Goal: Information Seeking & Learning: Learn about a topic

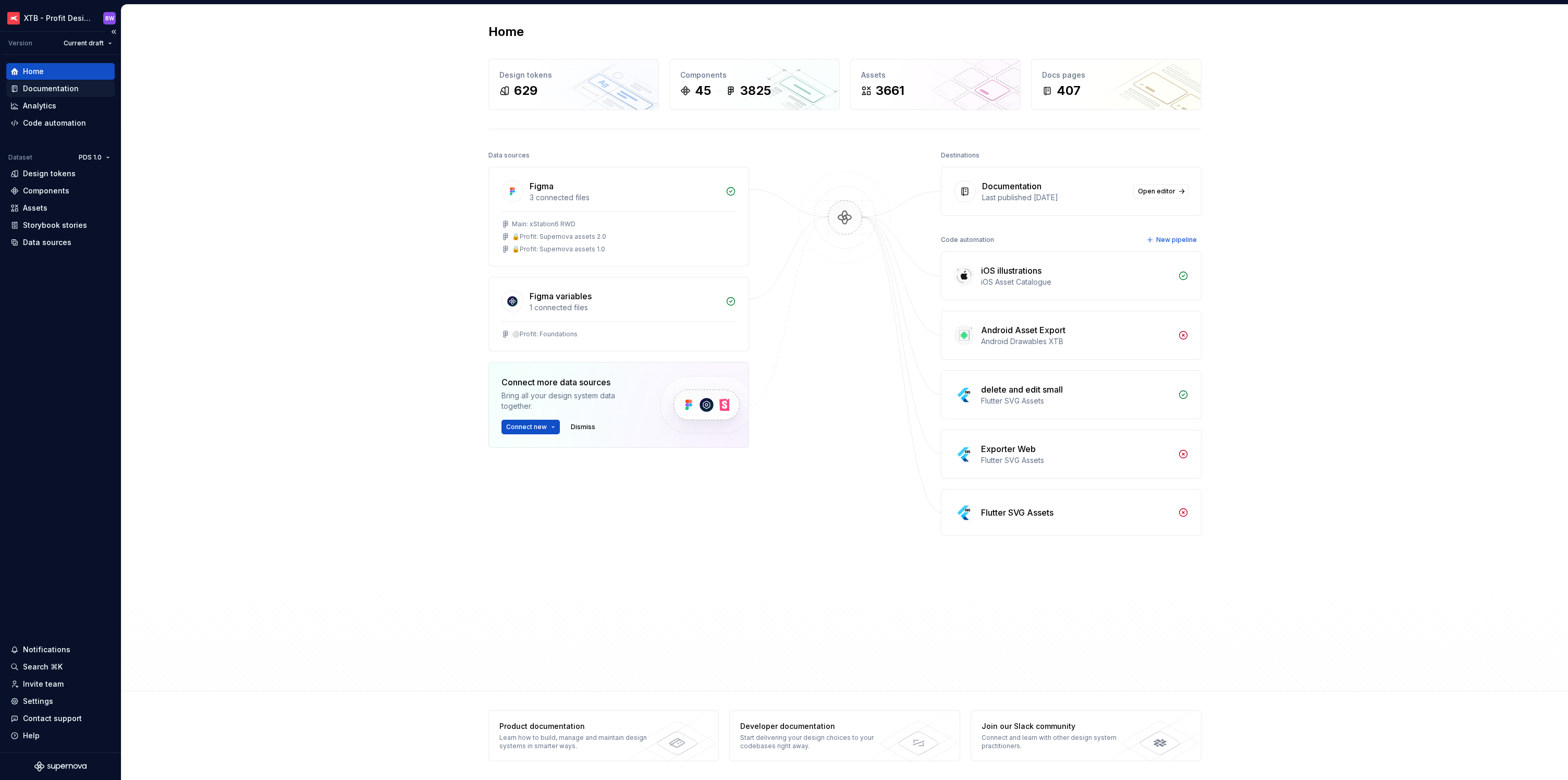
click at [41, 87] on div "Documentation" at bounding box center [51, 88] width 55 height 10
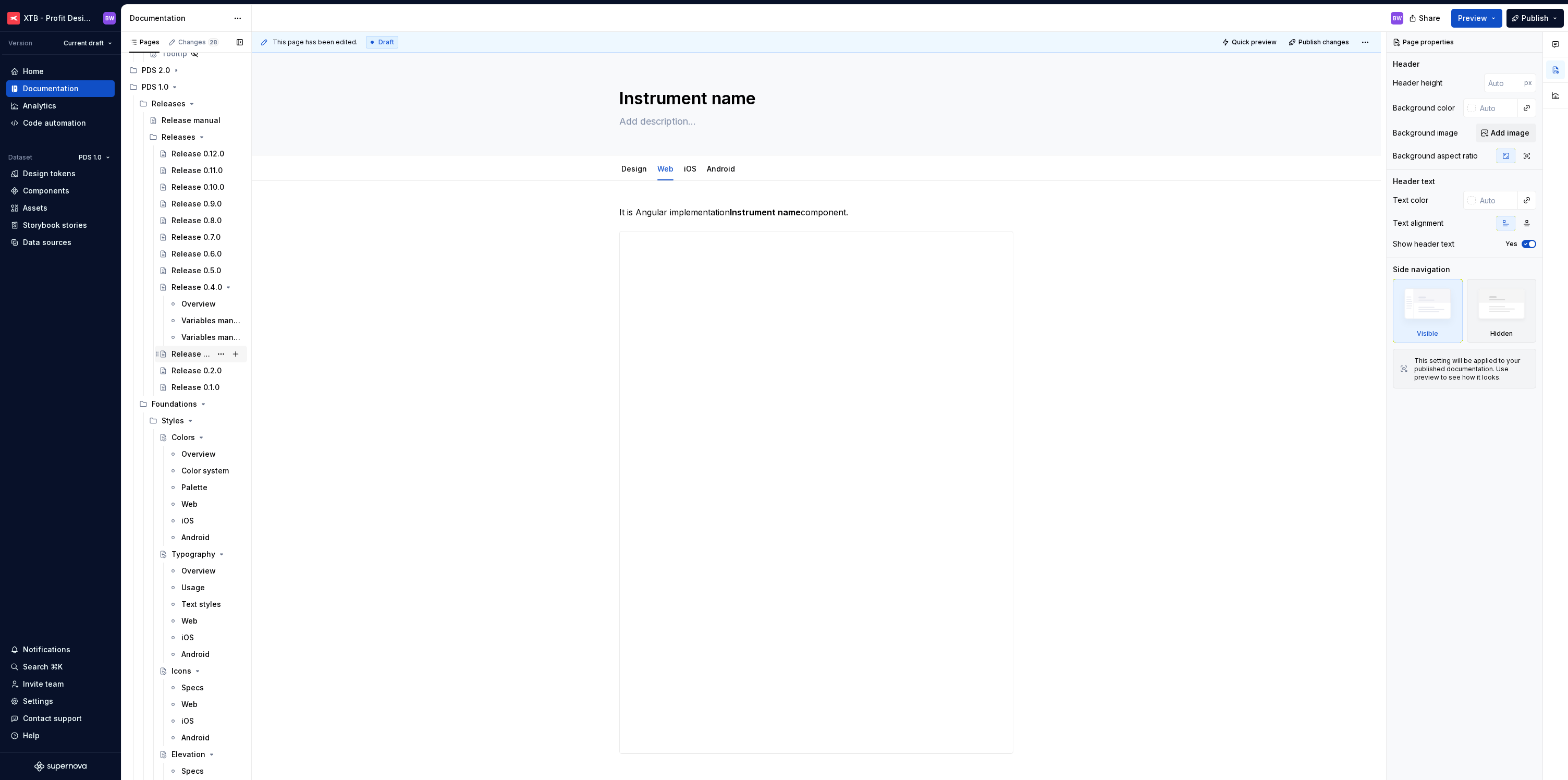
scroll to position [727, 0]
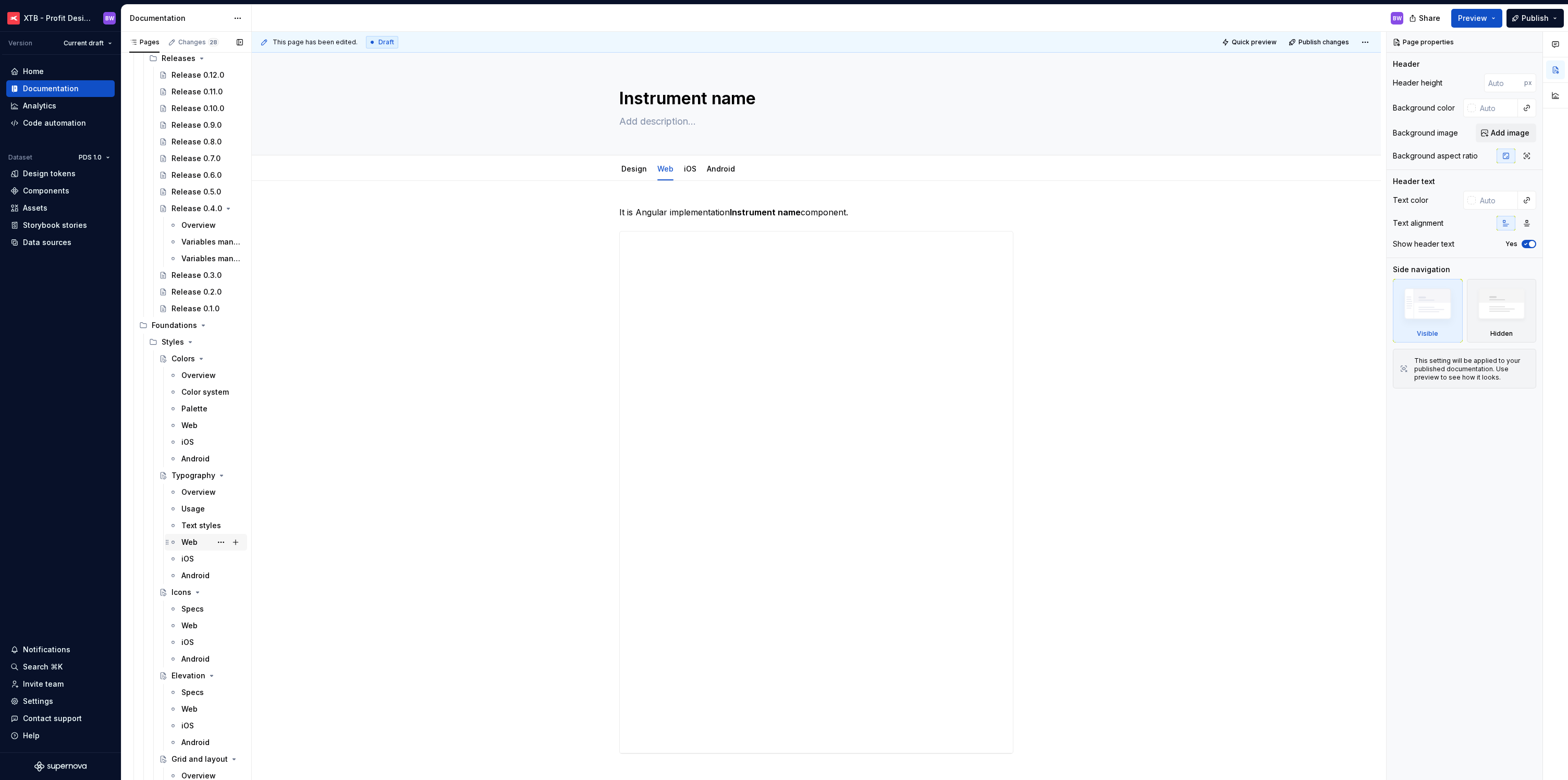
click at [192, 547] on div "Web" at bounding box center [189, 542] width 16 height 10
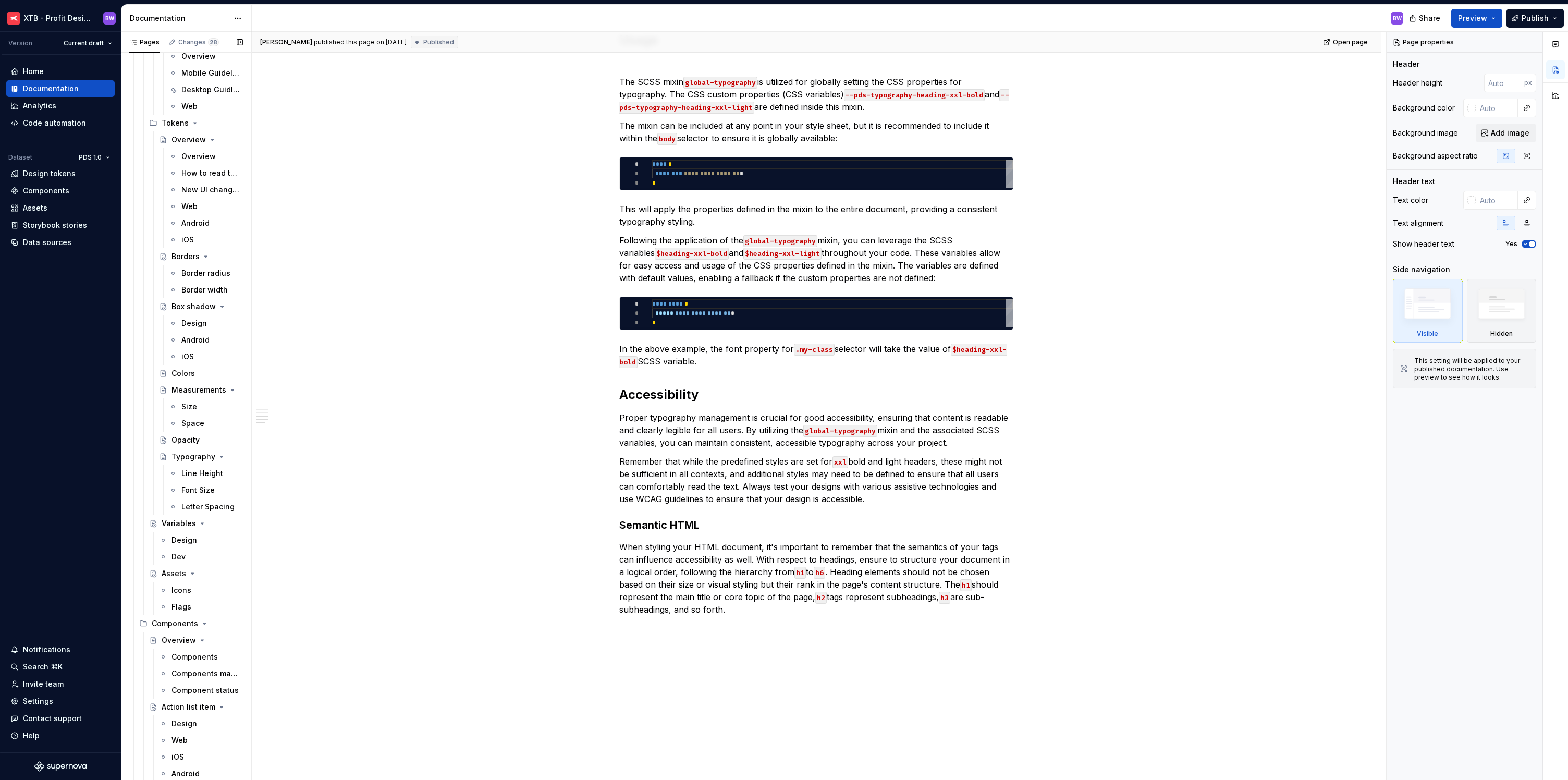
scroll to position [1667, 0]
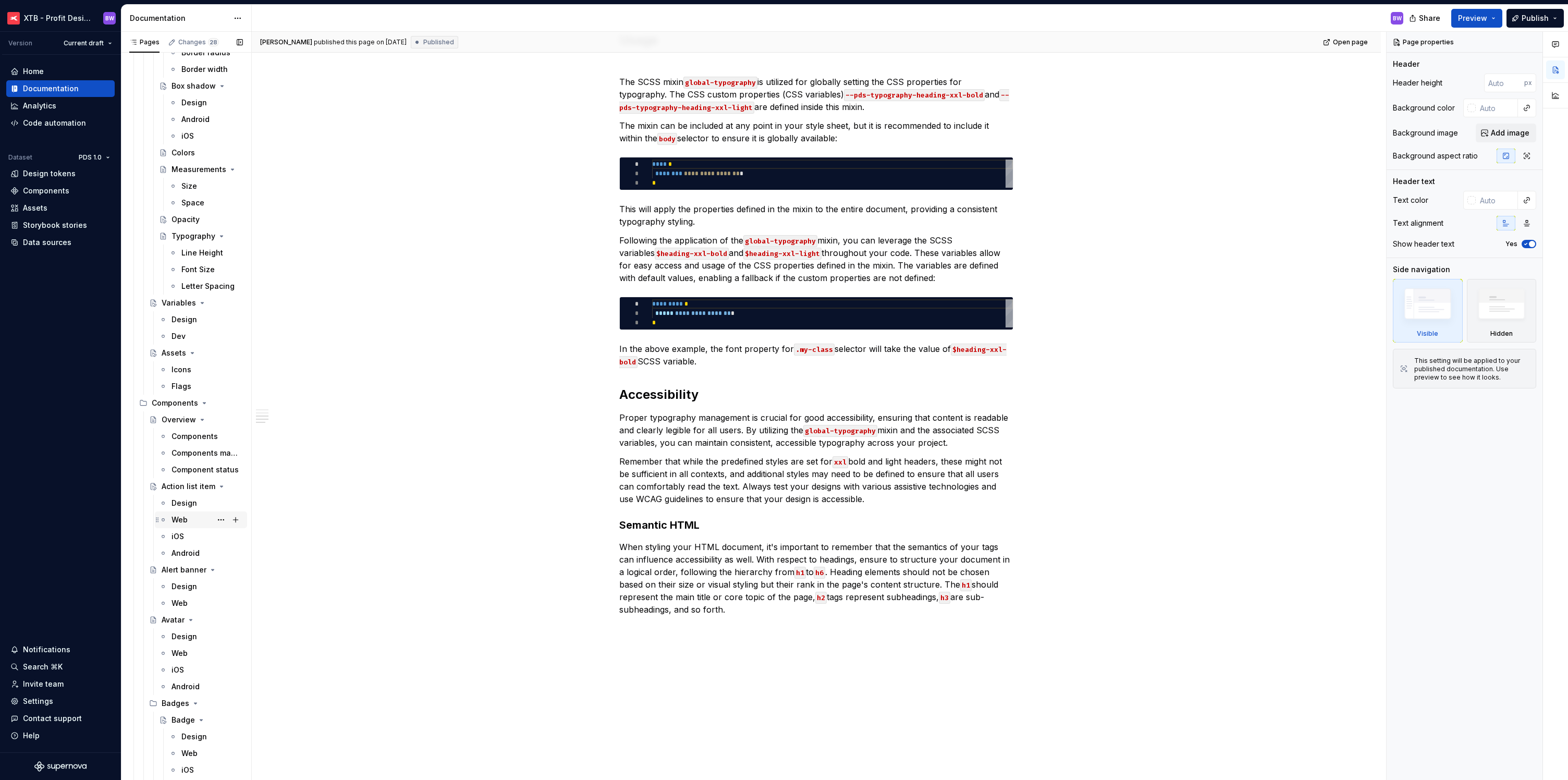
click at [185, 518] on div "Web" at bounding box center [180, 520] width 16 height 10
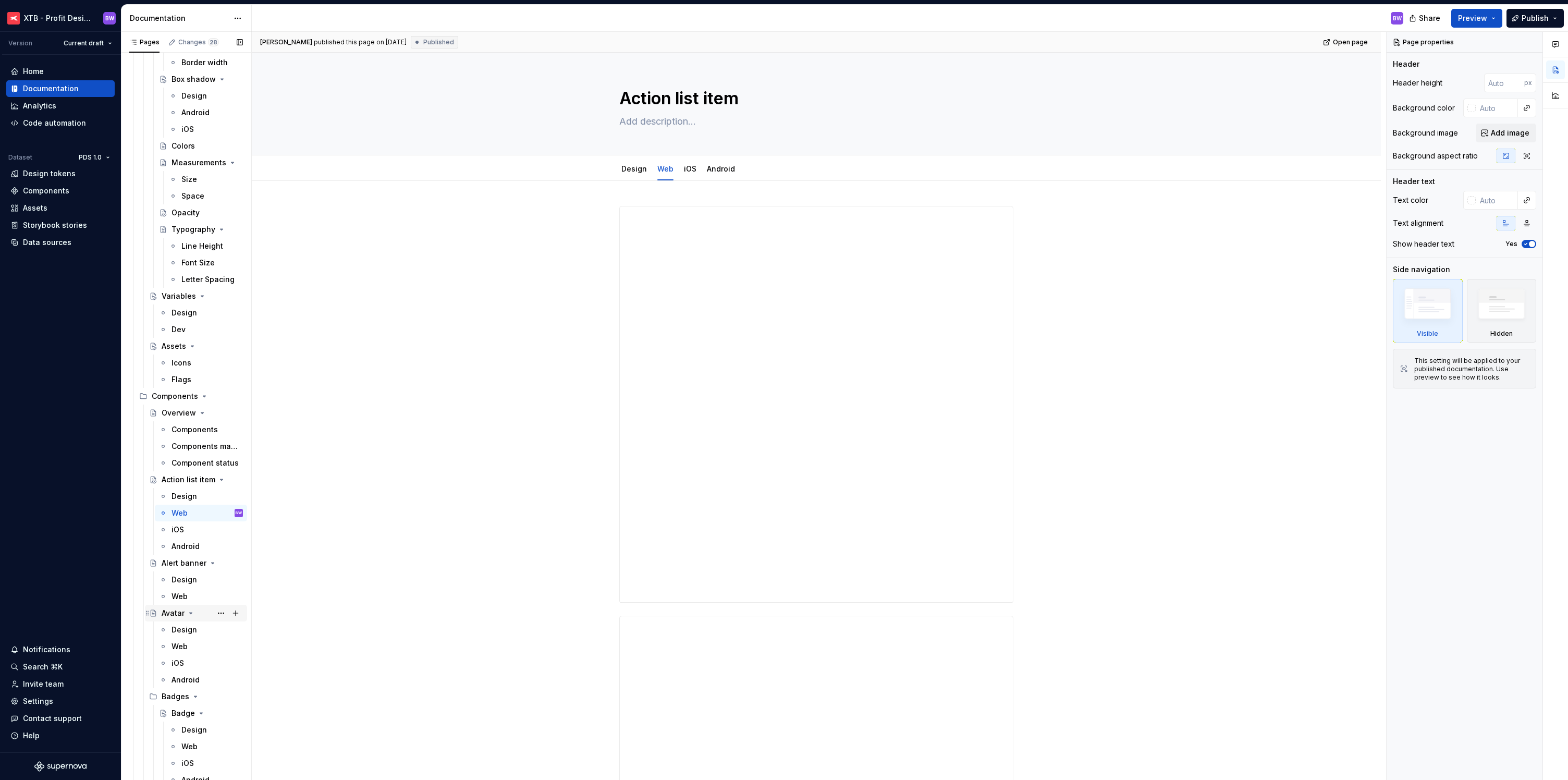
scroll to position [1687, 0]
type textarea "*"
